Goal: Navigation & Orientation: Find specific page/section

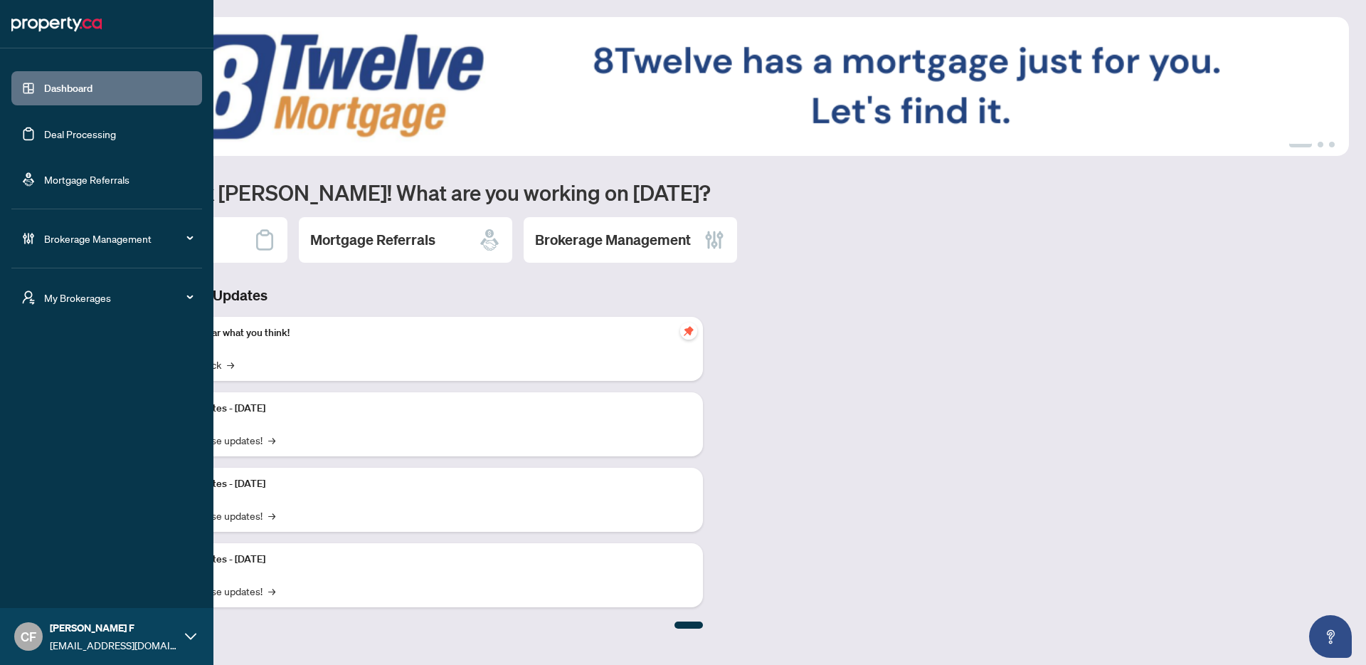
click at [44, 295] on span "My Brokerages" at bounding box center [118, 298] width 148 height 16
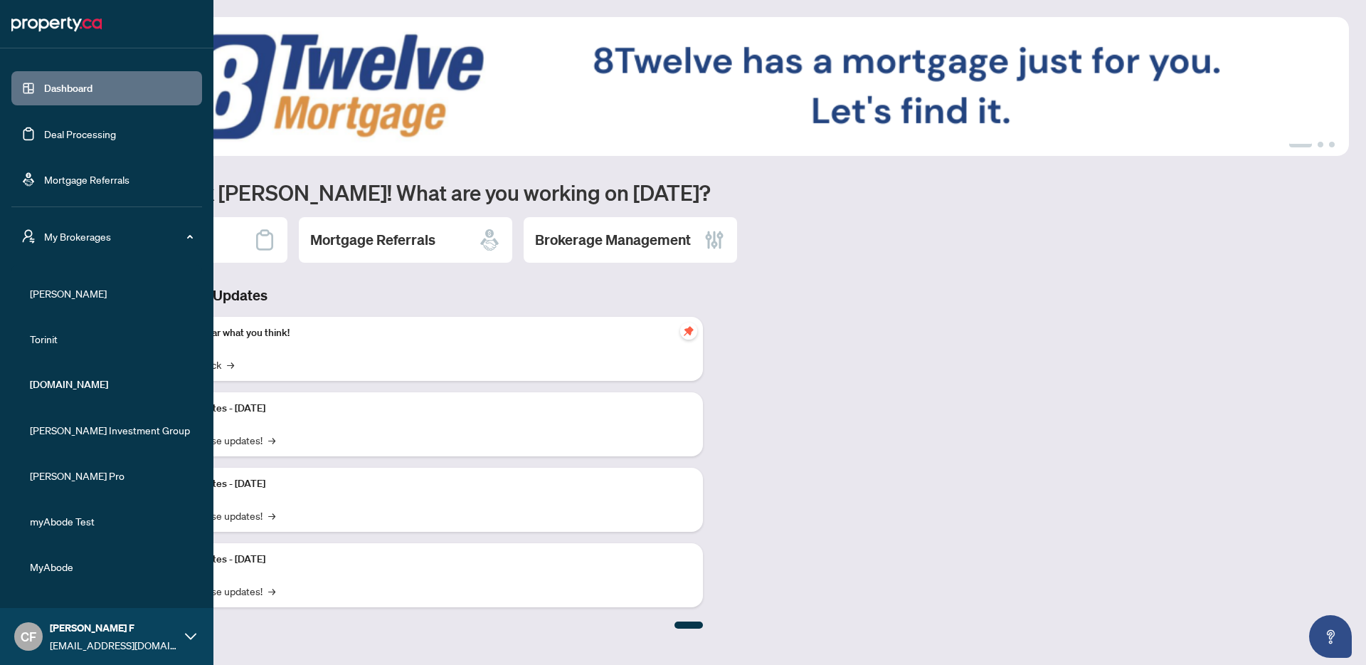
click at [51, 294] on span "[PERSON_NAME]" at bounding box center [111, 293] width 162 height 16
